Goal: Task Accomplishment & Management: Use online tool/utility

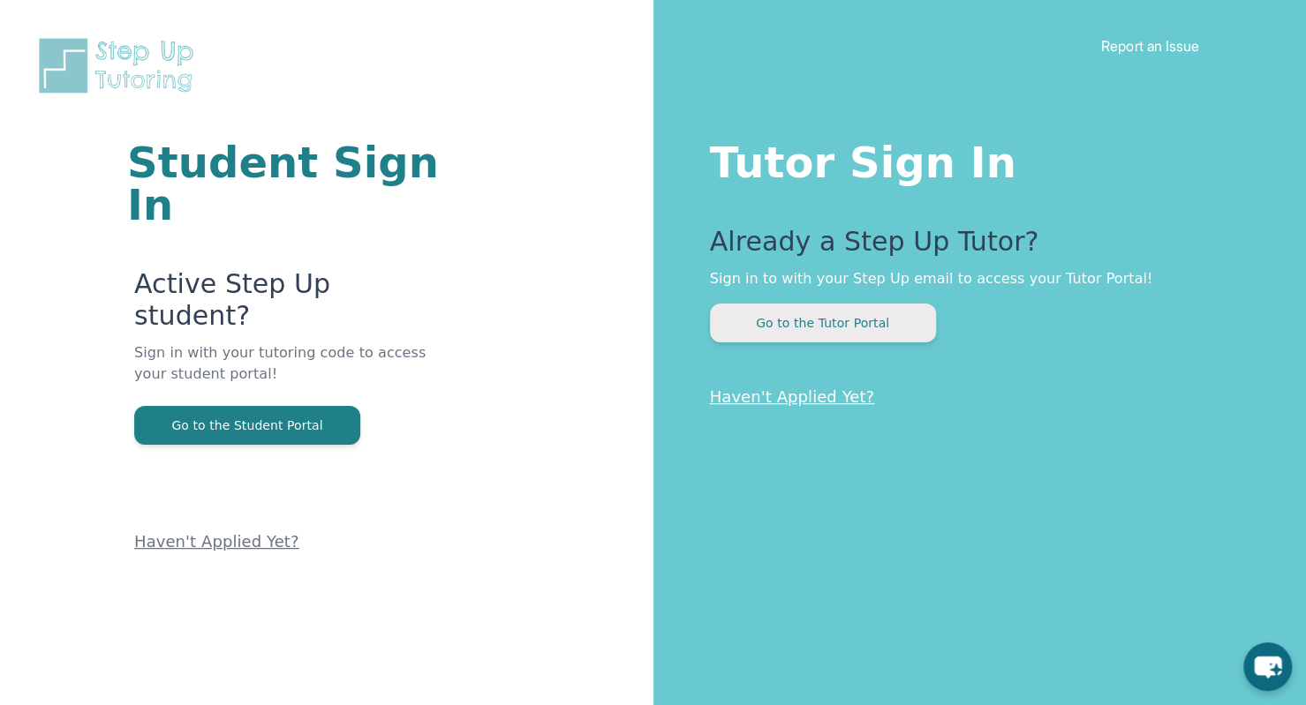
click at [786, 307] on button "Go to the Tutor Portal" at bounding box center [823, 323] width 226 height 39
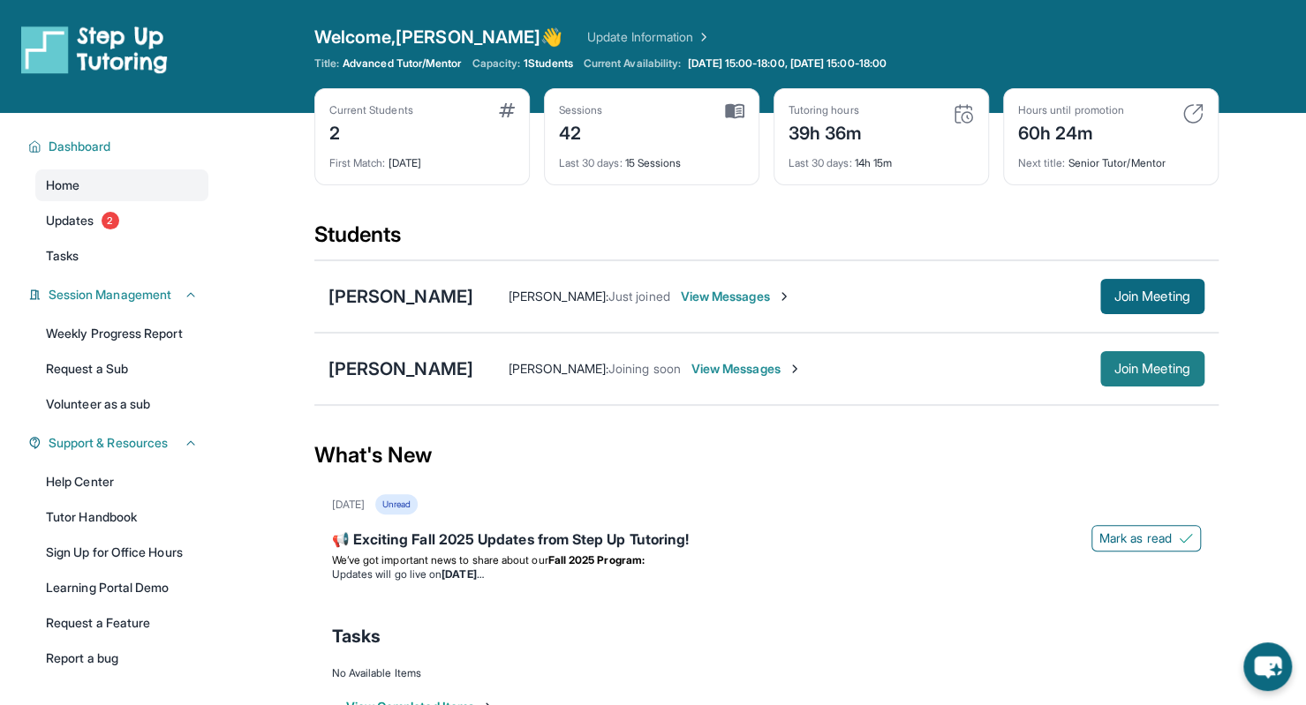
click at [1120, 373] on span "Join Meeting" at bounding box center [1152, 369] width 76 height 11
